Goal: Check status: Check status

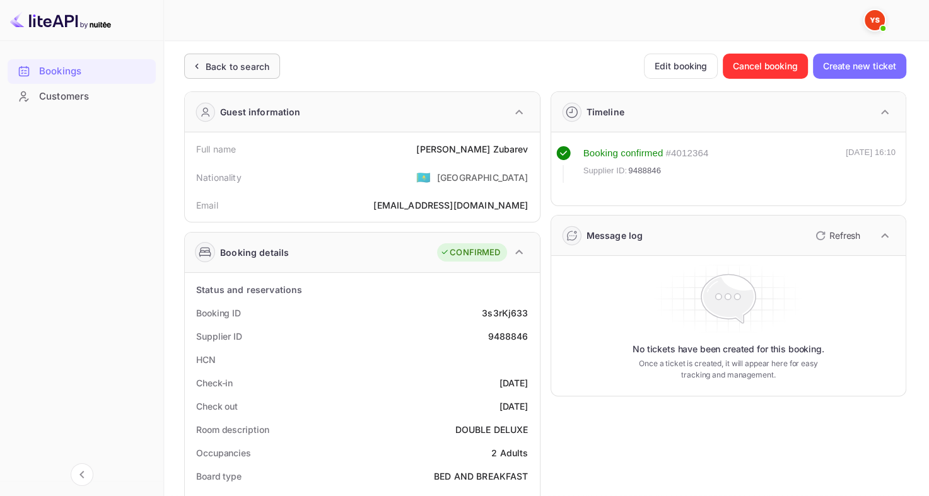
click at [236, 69] on div "Back to search" at bounding box center [238, 66] width 64 height 13
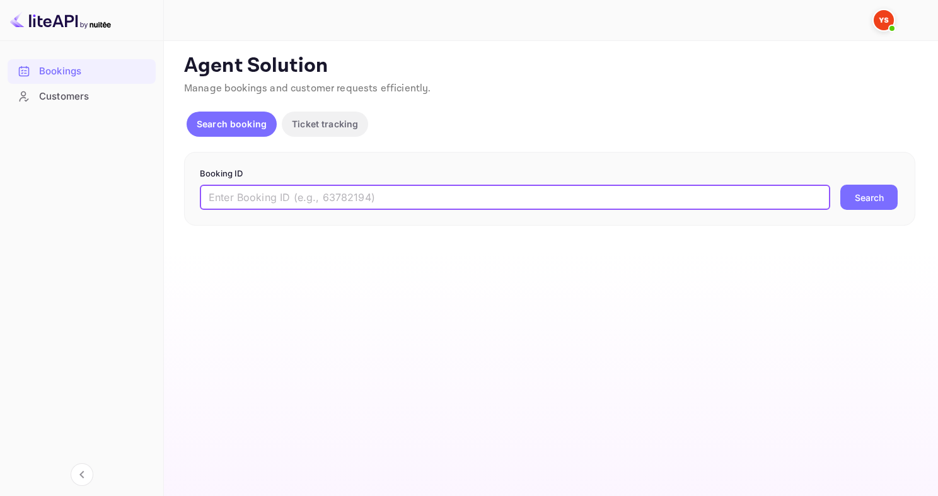
click at [405, 195] on input "text" at bounding box center [515, 197] width 631 height 25
paste input "9495329"
type input "9495329"
click at [875, 193] on button "Search" at bounding box center [869, 197] width 57 height 25
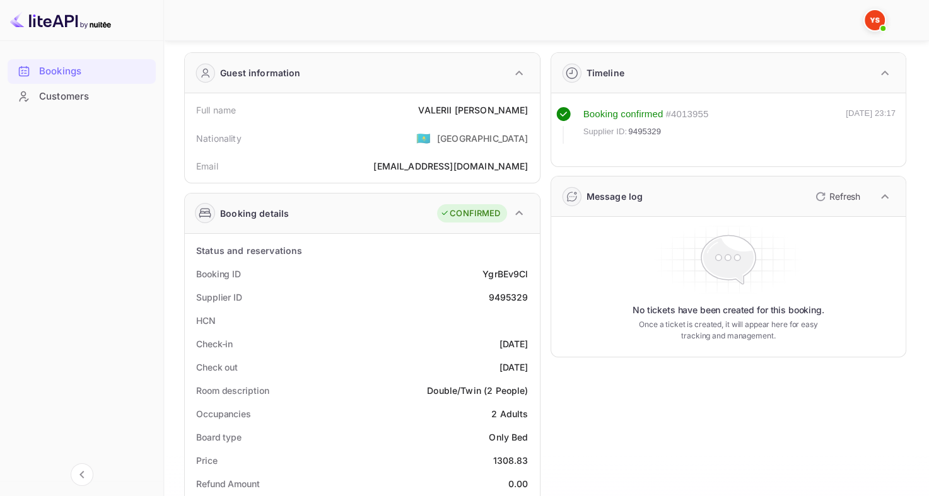
scroll to position [23, 0]
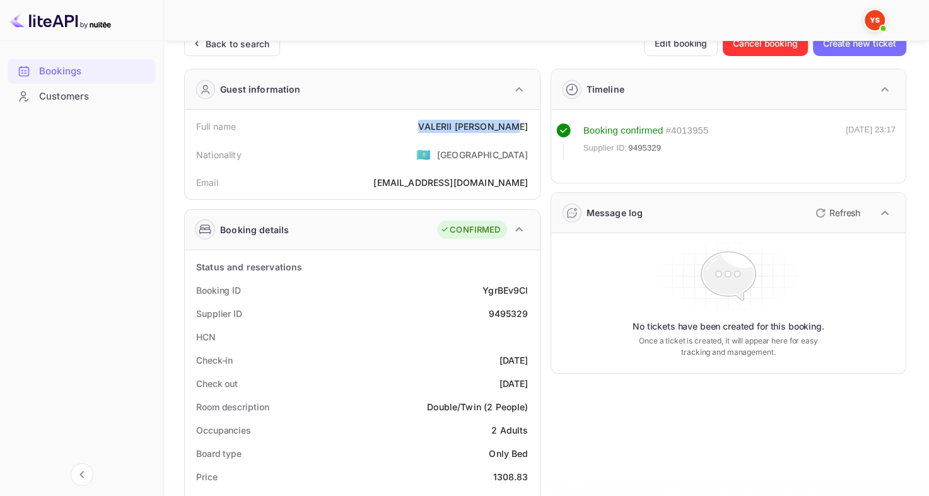
drag, startPoint x: 436, startPoint y: 124, endPoint x: 527, endPoint y: 130, distance: 91.0
click at [527, 130] on div "Full name [PERSON_NAME]" at bounding box center [362, 126] width 345 height 23
copy div "[PERSON_NAME]"
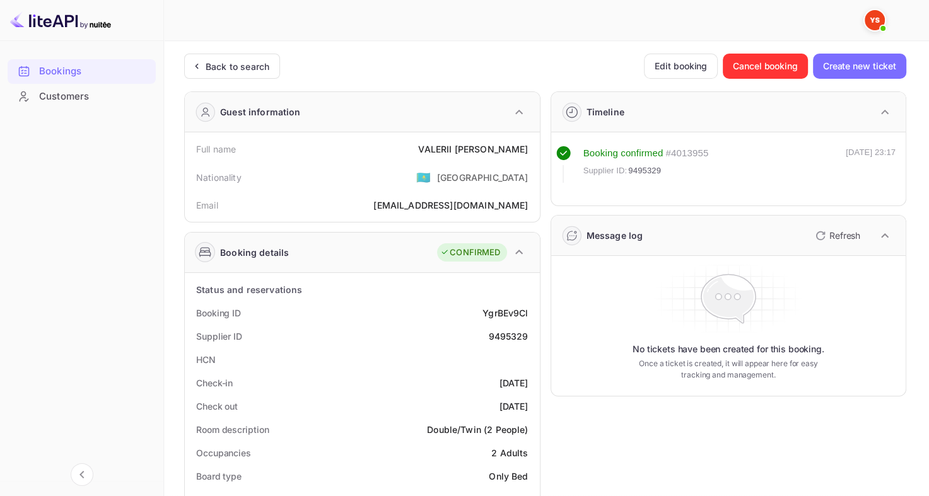
click at [490, 335] on div "9495329" at bounding box center [508, 336] width 40 height 13
copy div "9495329"
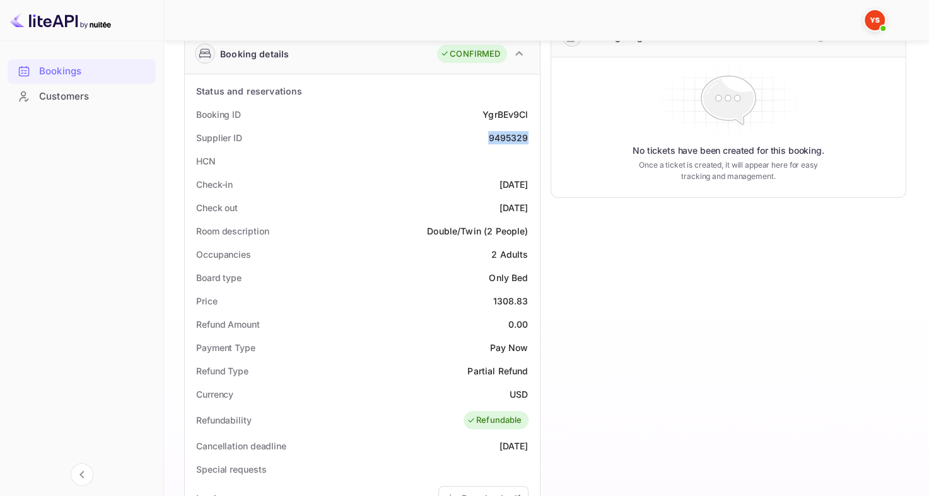
scroll to position [201, 0]
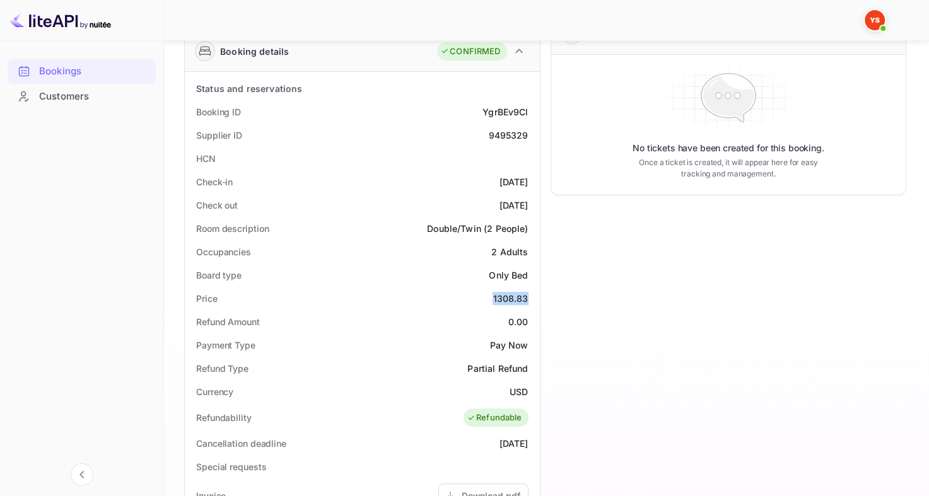
drag, startPoint x: 494, startPoint y: 298, endPoint x: 535, endPoint y: 293, distance: 41.9
click at [535, 293] on div "Status and reservations Booking ID YgrBEv9Cl Supplier ID 9495329 HCN Check-in […" at bounding box center [362, 431] width 355 height 718
copy div "1308.83"
